Goal: Task Accomplishment & Management: Manage account settings

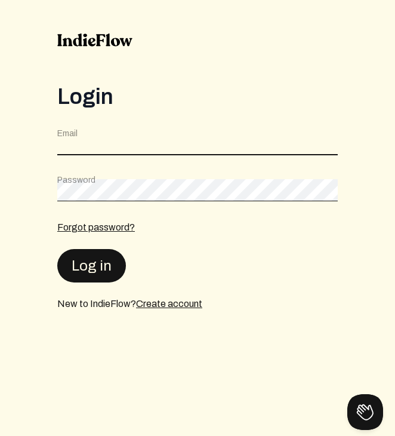
type input "[EMAIL_ADDRESS][DOMAIN_NAME]"
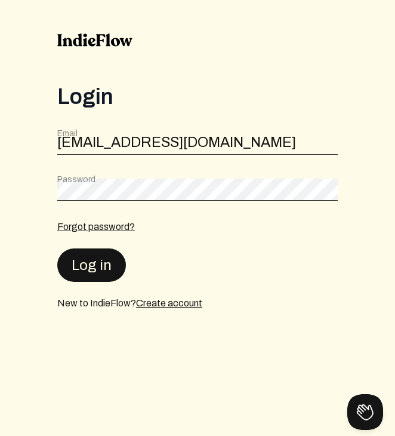
click at [96, 278] on button "Log in" at bounding box center [91, 264] width 69 height 33
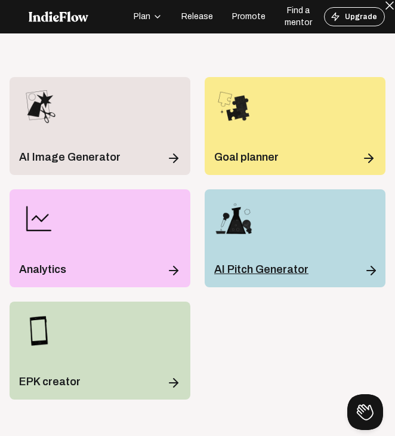
scroll to position [35, 0]
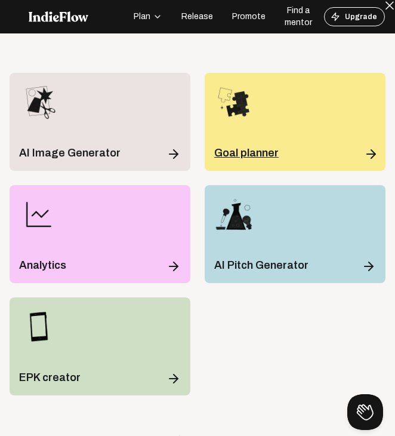
click at [253, 127] on div "Goal planner" at bounding box center [295, 122] width 181 height 98
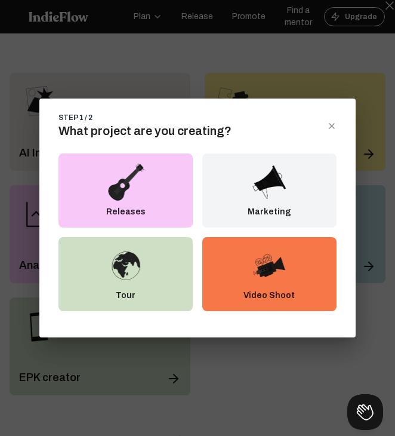
click at [330, 121] on icon "close dialog" at bounding box center [332, 126] width 10 height 10
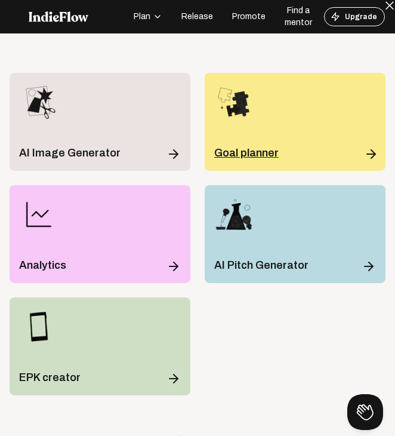
click at [330, 123] on div "Goal planner" at bounding box center [295, 122] width 181 height 98
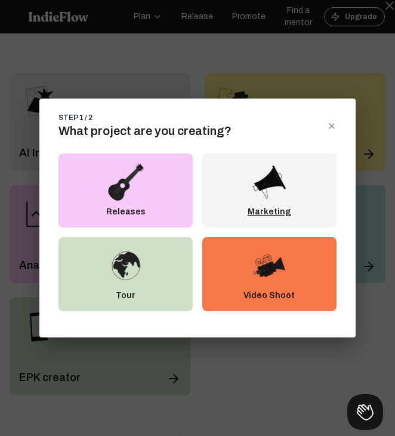
click at [285, 187] on img at bounding box center [269, 182] width 38 height 38
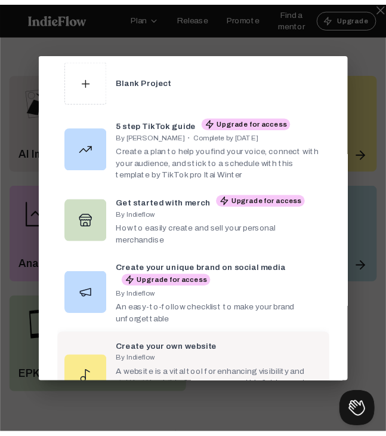
scroll to position [52, 0]
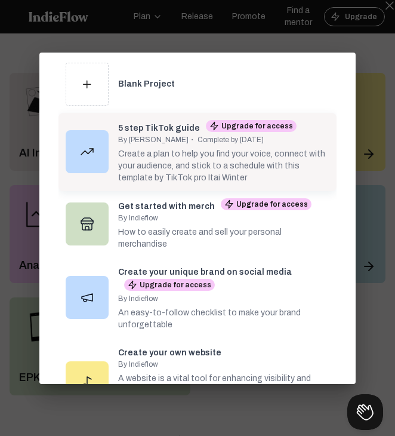
click at [232, 142] on div "By [PERSON_NAME] ・ Complete by [DATE]" at bounding box center [223, 140] width 211 height 10
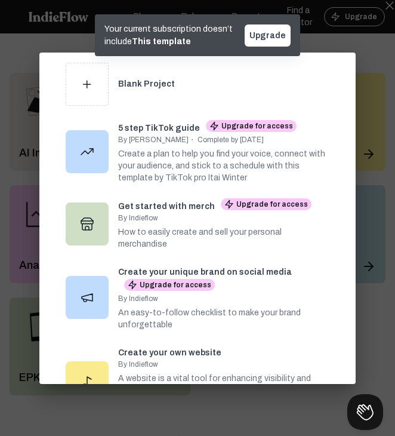
click at [280, 36] on span "Upgrade" at bounding box center [268, 35] width 36 height 9
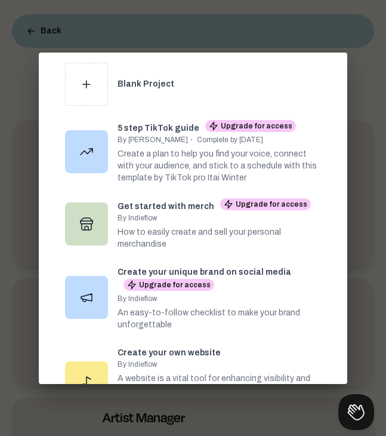
click at [345, 40] on div at bounding box center [193, 218] width 386 height 436
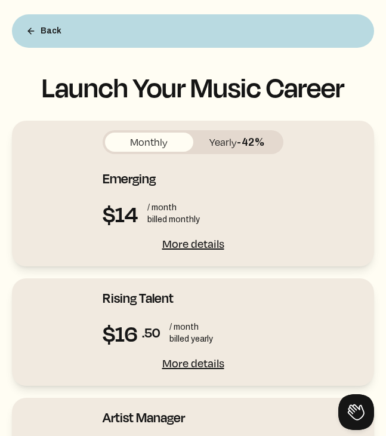
click at [227, 142] on button "Yearly -42%" at bounding box center [237, 142] width 88 height 19
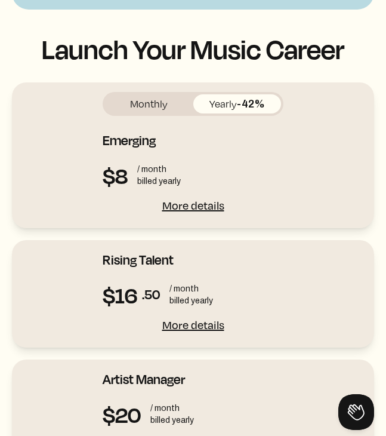
scroll to position [41, 0]
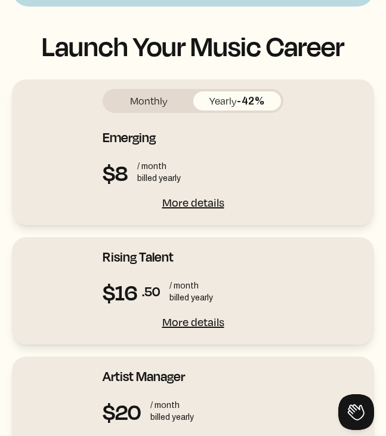
click at [158, 105] on button "Monthly" at bounding box center [149, 100] width 88 height 19
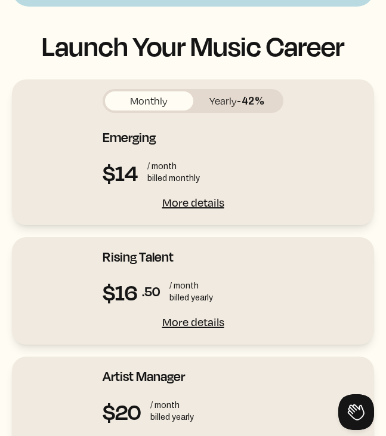
click at [232, 101] on button "Yearly -42%" at bounding box center [237, 100] width 88 height 19
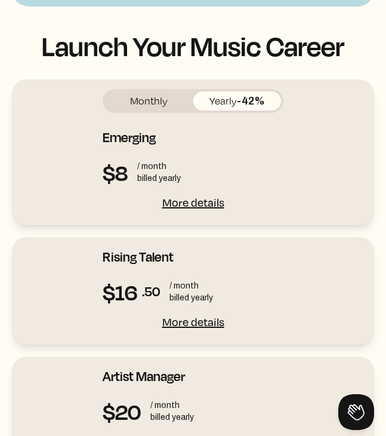
click at [203, 156] on div "Monthly Yearly -42% Emerging Kickstart your music career $8 / month billed year…" at bounding box center [193, 150] width 181 height 122
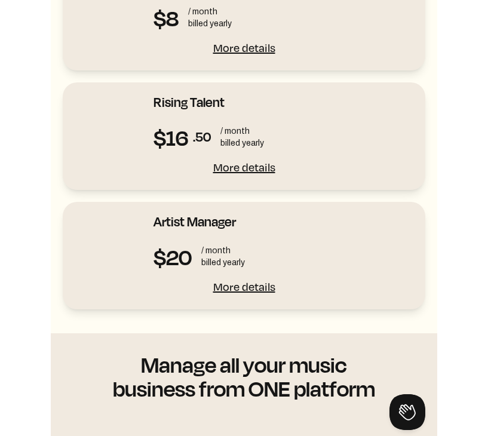
scroll to position [45, 0]
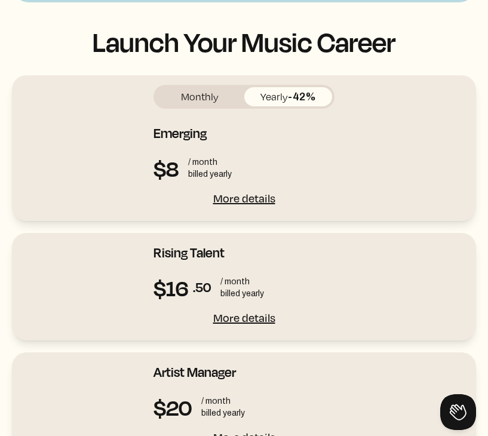
click at [232, 200] on div "More details" at bounding box center [243, 198] width 181 height 17
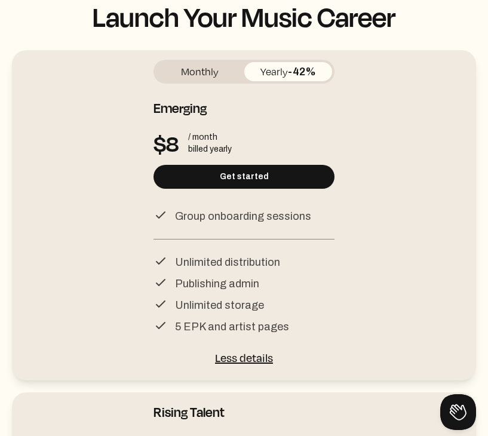
scroll to position [306, 0]
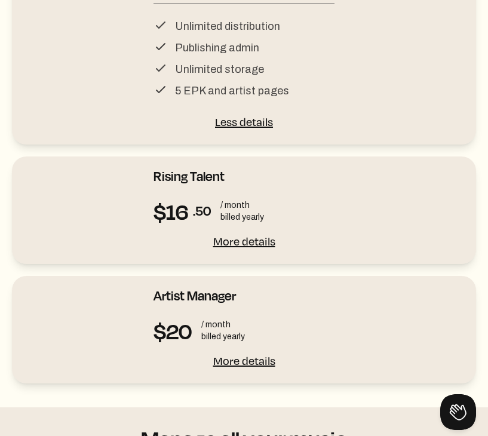
click at [235, 247] on div "More details" at bounding box center [243, 241] width 181 height 17
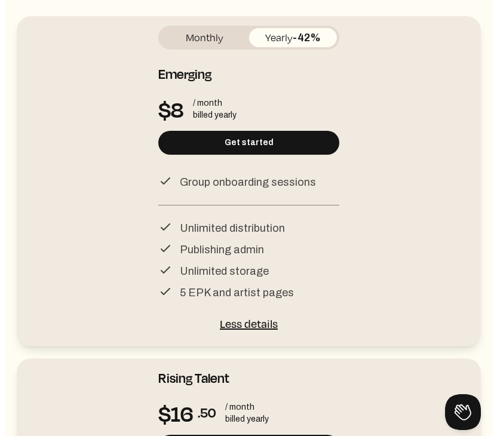
scroll to position [0, 0]
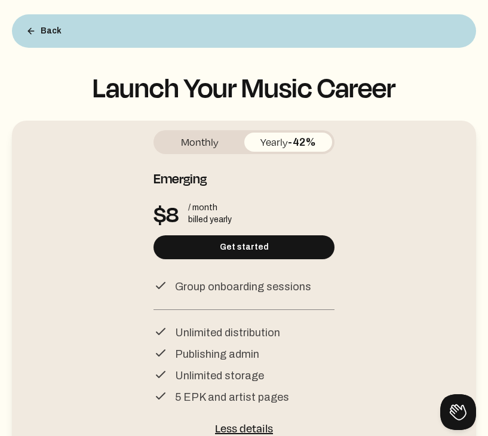
click at [244, 14] on div "Back" at bounding box center [244, 30] width 464 height 33
click at [238, 26] on div "Back" at bounding box center [244, 30] width 464 height 33
click at [38, 26] on button "Back" at bounding box center [44, 31] width 54 height 24
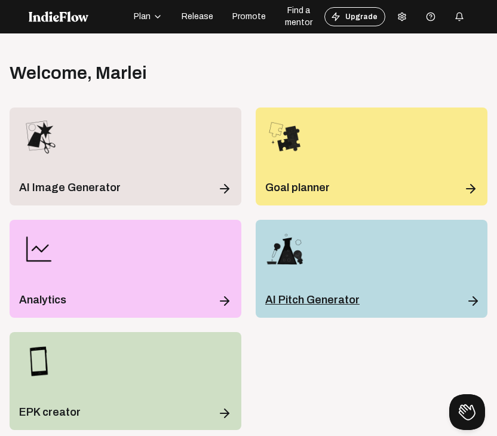
click at [299, 289] on div "AI Pitch Generator" at bounding box center [372, 269] width 232 height 98
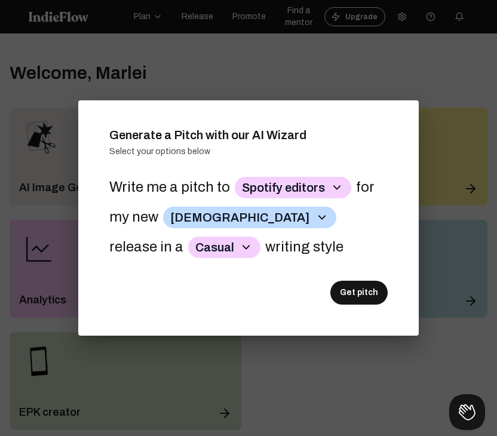
click at [273, 189] on button "Spotify editors" at bounding box center [293, 187] width 116 height 21
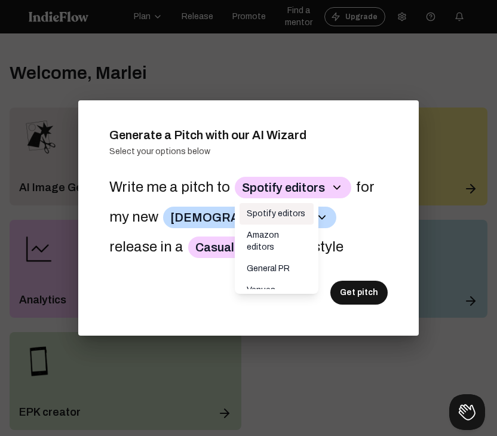
click at [268, 211] on p "Spotify editors" at bounding box center [276, 213] width 74 height 21
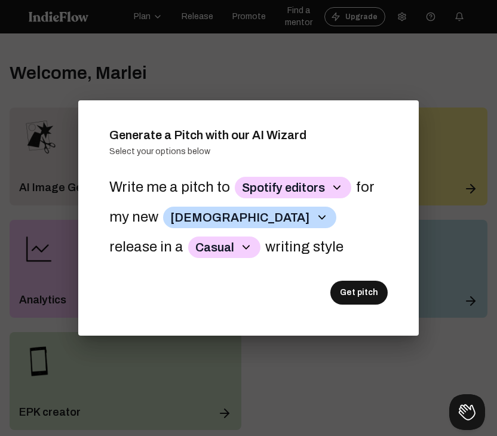
click at [196, 221] on button "[DEMOGRAPHIC_DATA]" at bounding box center [249, 217] width 173 height 21
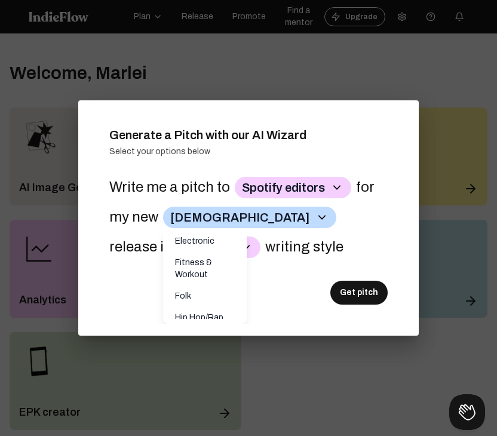
scroll to position [217, 0]
click at [393, 124] on div "Generate a Pitch with our AI Wizard Select your options below Write me a pitch …" at bounding box center [248, 217] width 316 height 211
click at [395, 117] on div at bounding box center [248, 218] width 497 height 436
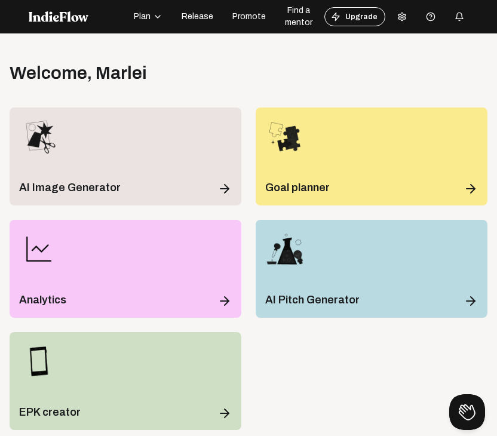
click at [204, 17] on span "Release" at bounding box center [198, 17] width 32 height 12
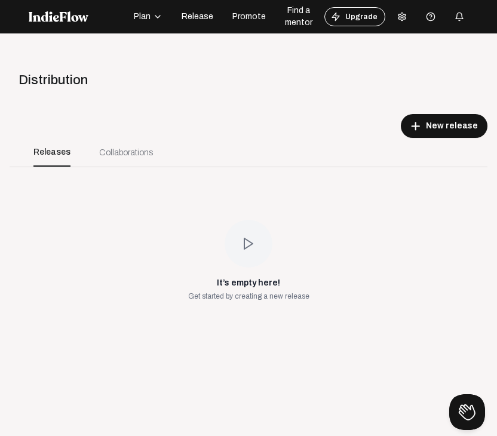
click at [112, 146] on div "Collaborations" at bounding box center [126, 152] width 54 height 13
click at [130, 158] on div "Collaborations" at bounding box center [126, 152] width 54 height 13
click at [165, 17] on button "Plan" at bounding box center [148, 16] width 43 height 19
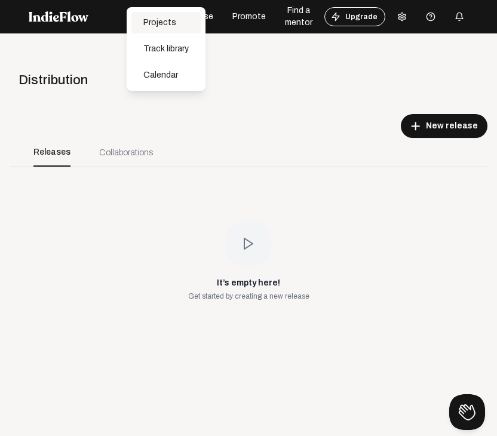
click at [158, 27] on div "Projects" at bounding box center [165, 22] width 69 height 21
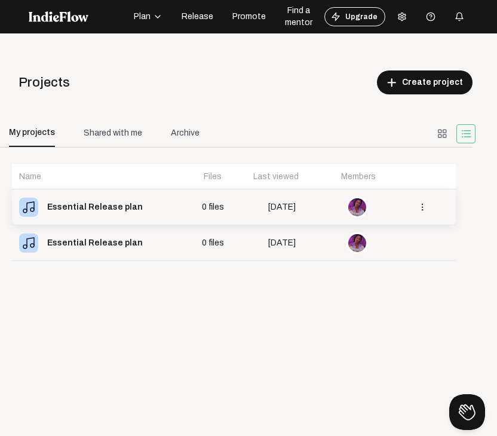
click at [176, 211] on td "Essential Release plan" at bounding box center [101, 207] width 178 height 36
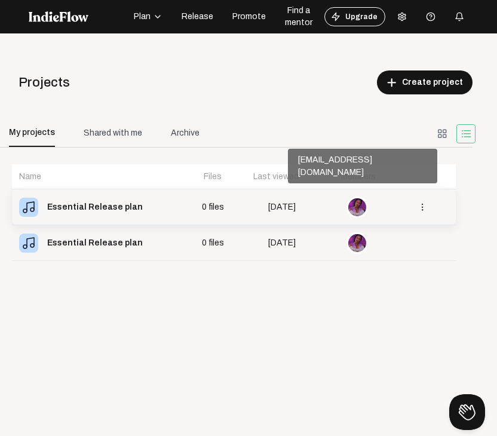
click at [347, 200] on img at bounding box center [356, 207] width 19 height 19
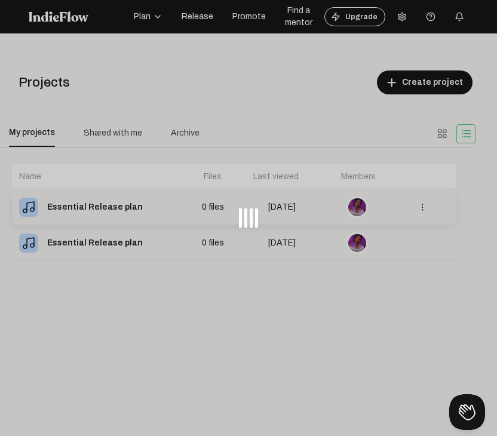
click at [345, 200] on div at bounding box center [248, 218] width 497 height 436
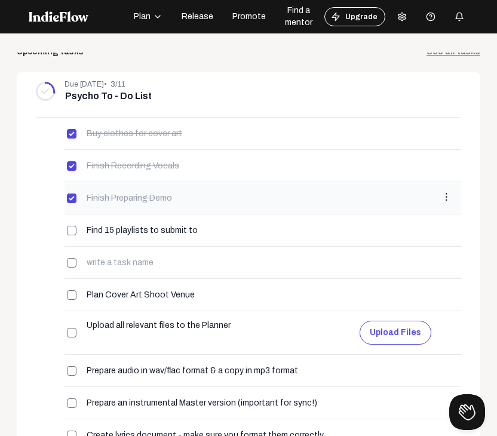
scroll to position [198, 0]
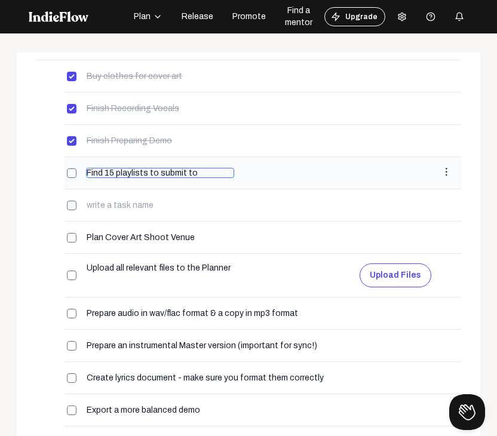
click at [111, 168] on input "Find 15 playlists to submit to" at bounding box center [160, 173] width 148 height 10
type input "Find 20 playlists to submit to"
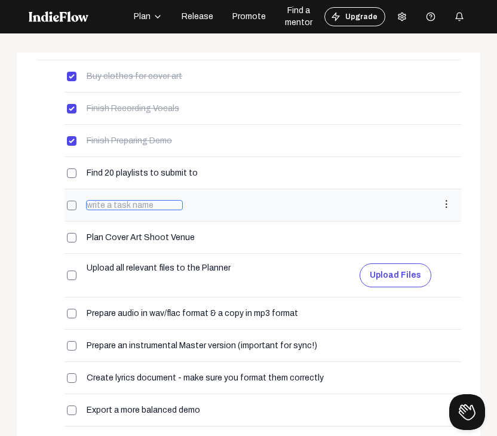
click at [131, 202] on input at bounding box center [134, 205] width 97 height 10
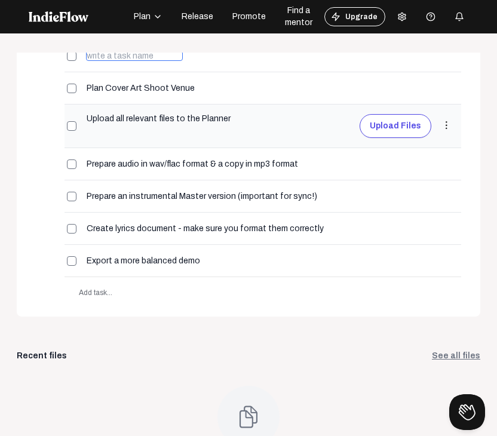
scroll to position [278, 0]
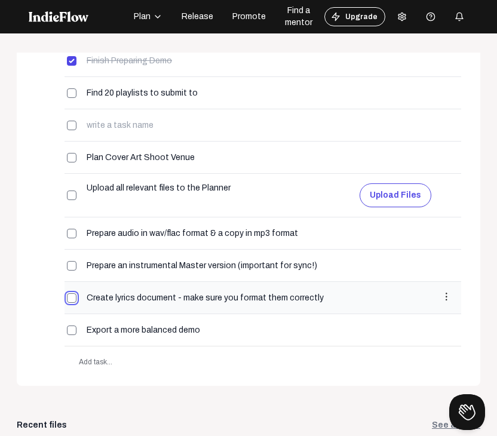
click at [72, 297] on input "checkbox" at bounding box center [72, 298] width 10 height 10
checkbox input "true"
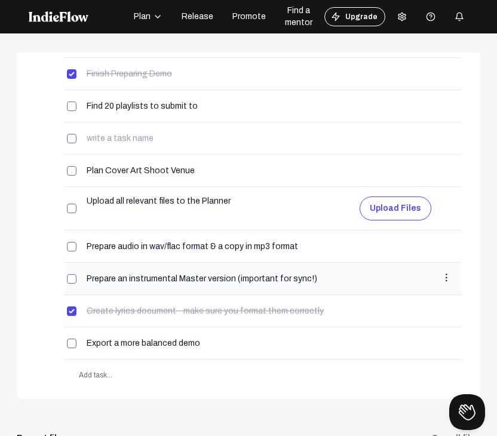
scroll to position [260, 0]
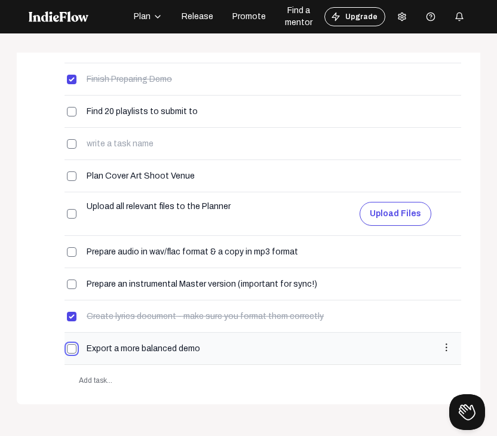
click at [69, 345] on input "checkbox" at bounding box center [72, 349] width 10 height 10
checkbox input "true"
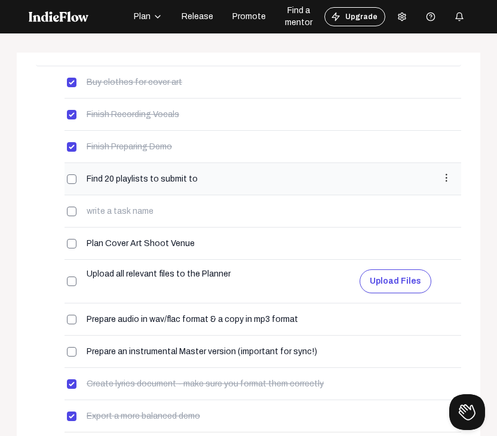
scroll to position [199, 0]
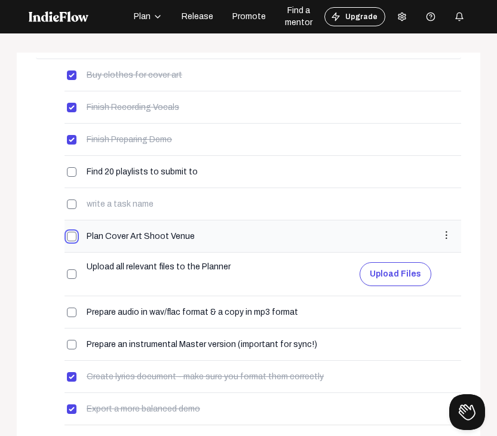
click at [72, 233] on input "checkbox" at bounding box center [72, 237] width 10 height 10
checkbox input "true"
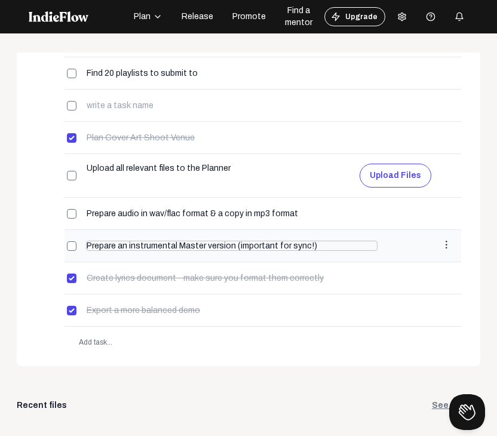
scroll to position [318, 0]
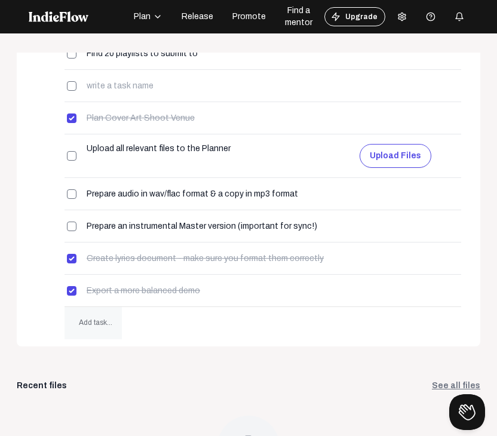
click at [101, 318] on span "Add task..." at bounding box center [95, 322] width 33 height 8
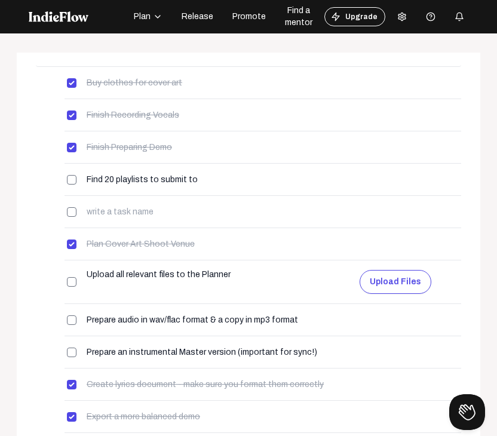
scroll to position [0, 0]
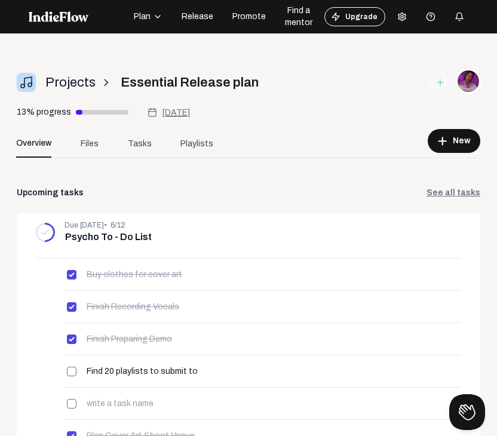
type input "Create Lyric Sheet Fan Edit"
